Goal: Find specific page/section: Find specific page/section

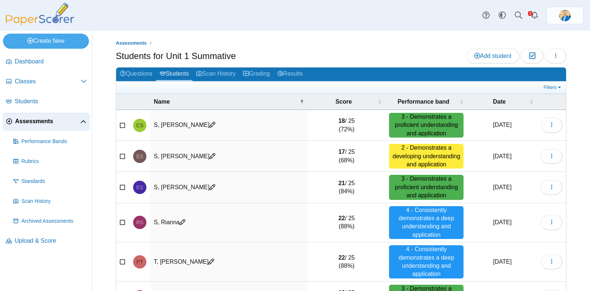
scroll to position [190, 0]
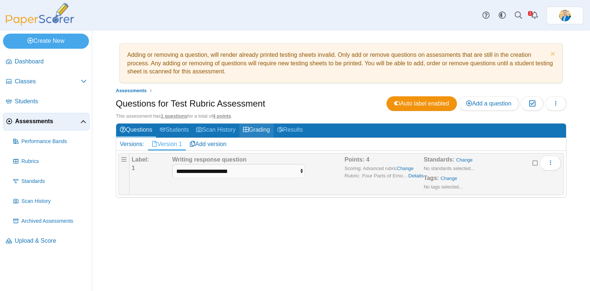
click at [263, 127] on link "Grading" at bounding box center [256, 131] width 34 height 14
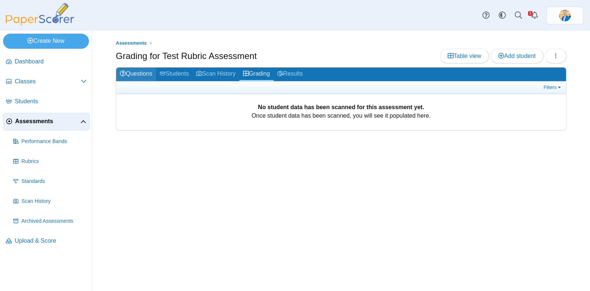
click at [146, 73] on link "Questions" at bounding box center [136, 74] width 40 height 14
